Goal: Transaction & Acquisition: Purchase product/service

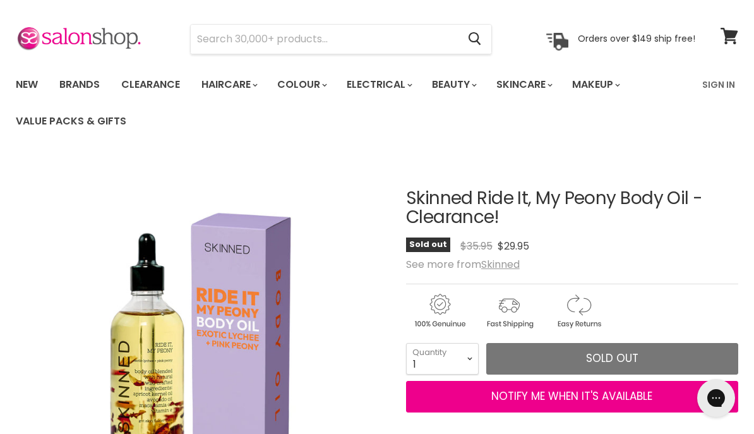
scroll to position [10, 0]
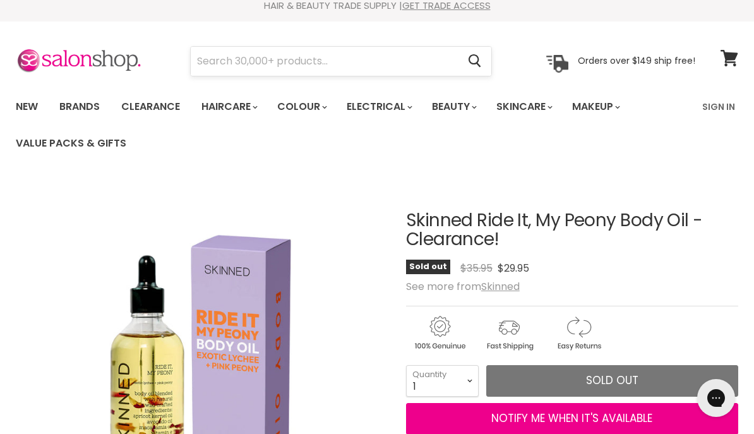
click at [354, 53] on input "Search" at bounding box center [324, 61] width 267 height 29
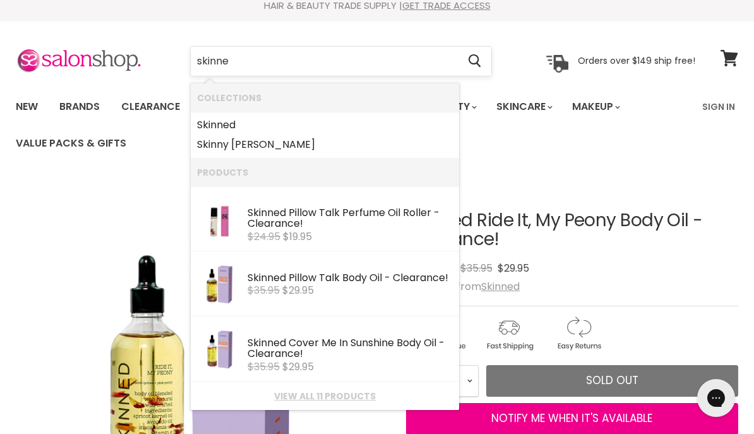
type input "skinned"
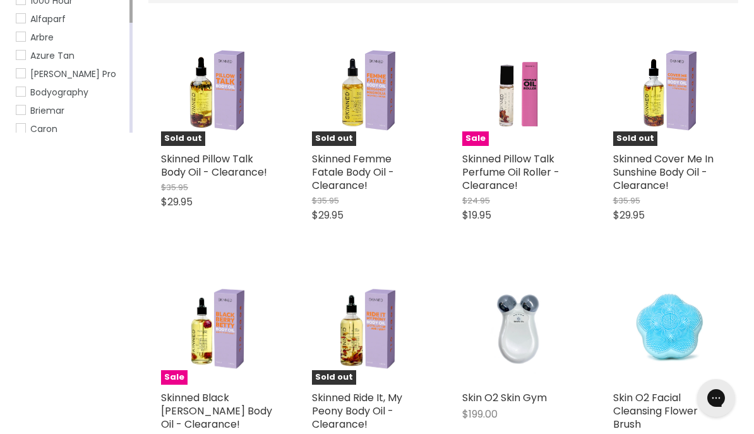
scroll to position [350, 0]
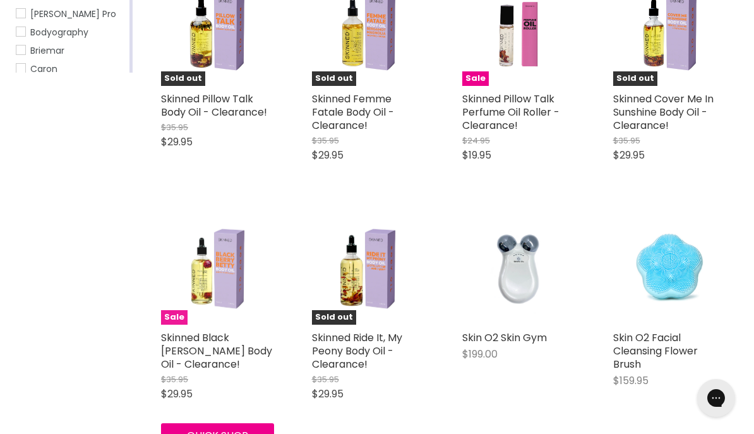
click at [215, 260] on img "Main content" at bounding box center [217, 268] width 85 height 113
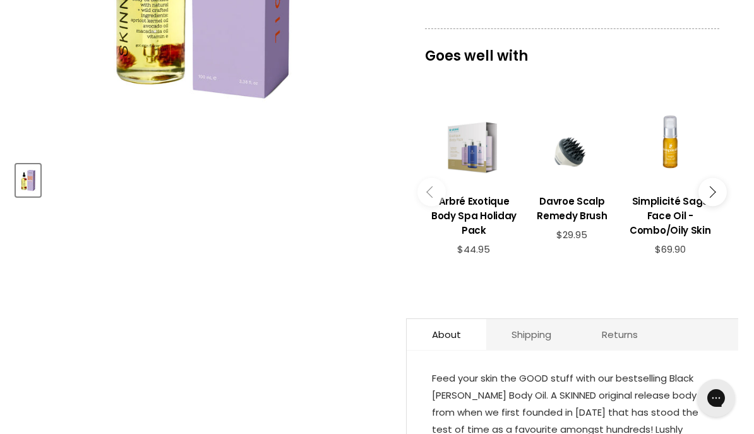
scroll to position [628, 0]
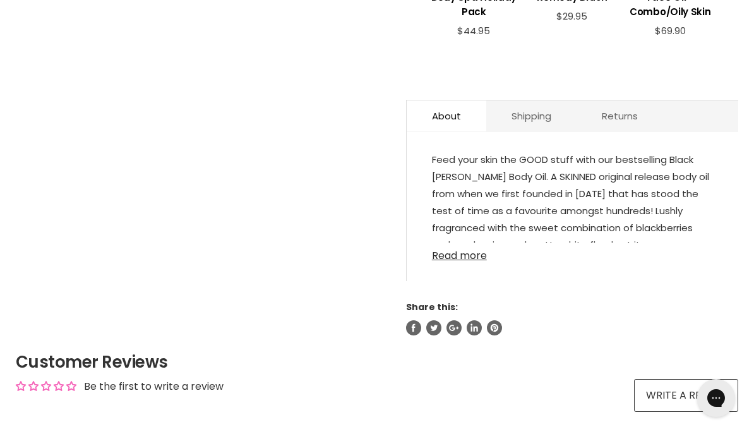
click at [476, 259] on link "Read more" at bounding box center [572, 251] width 281 height 19
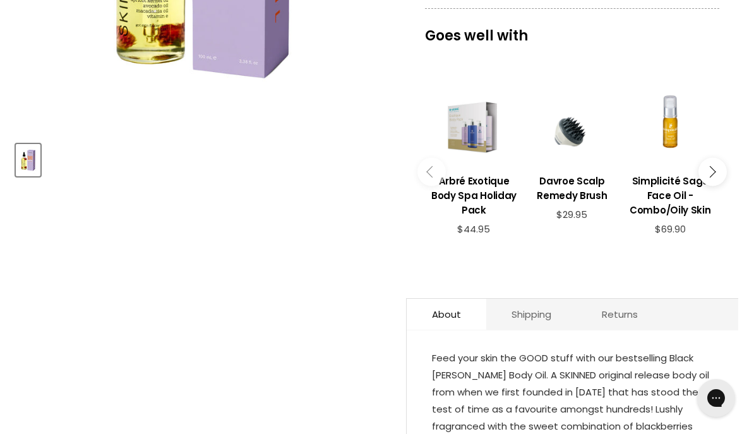
scroll to position [191, 0]
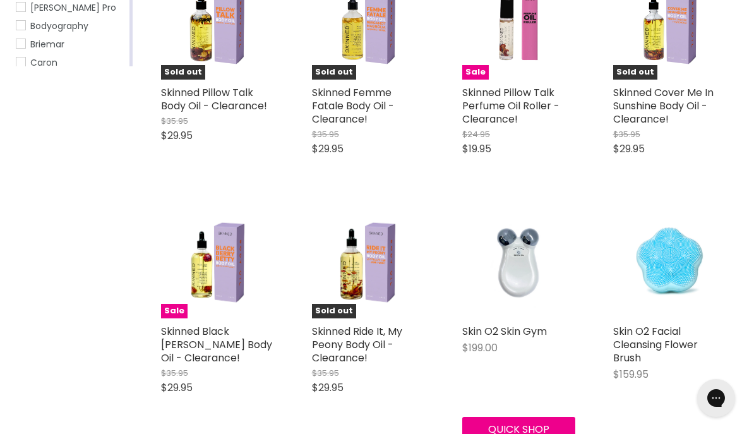
scroll to position [291, 0]
